Goal: Task Accomplishment & Management: Manage account settings

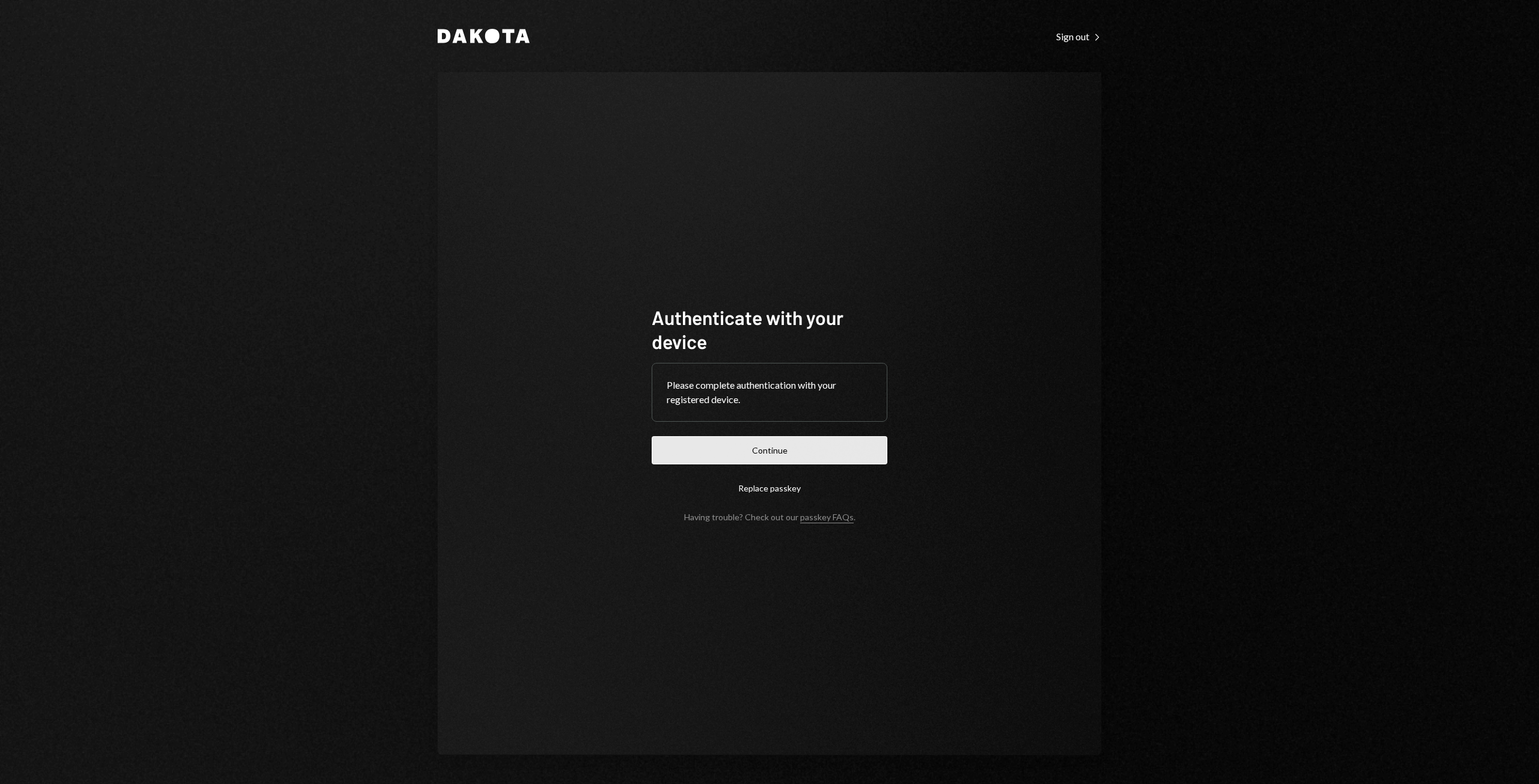
click at [766, 451] on button "Continue" at bounding box center [770, 450] width 236 height 28
